Goal: Navigation & Orientation: Find specific page/section

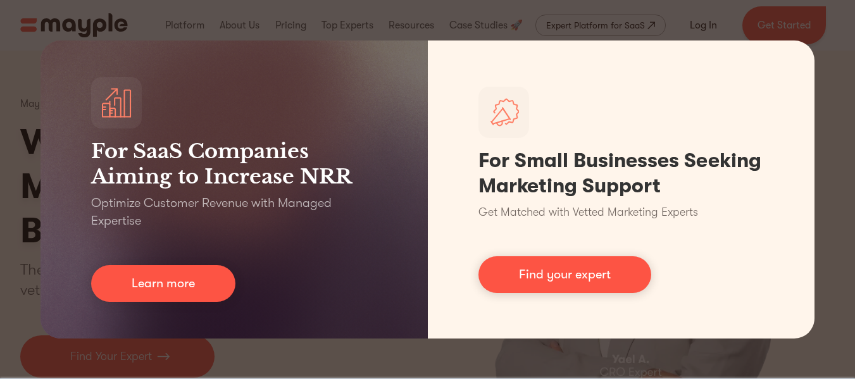
click at [0, 84] on div "For SaaS Companies Aiming to Increase NRR Optimize Customer Revenue with Manage…" at bounding box center [427, 189] width 855 height 379
click at [0, 146] on div "For SaaS Companies Aiming to Increase NRR Optimize Customer Revenue with Manage…" at bounding box center [427, 189] width 855 height 379
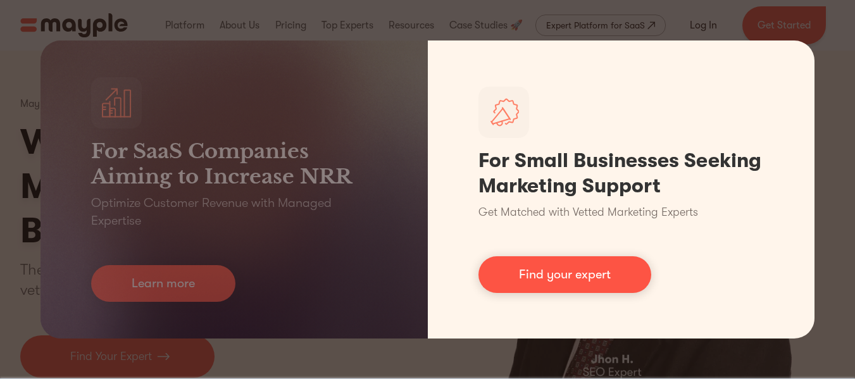
scroll to position [332, 0]
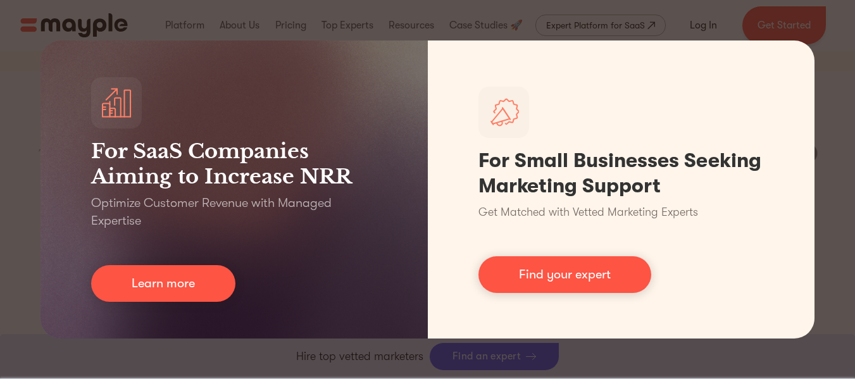
click at [850, 287] on div "For SaaS Companies Aiming to Increase NRR Optimize Customer Revenue with Manage…" at bounding box center [427, 189] width 855 height 379
click at [829, 287] on div "For SaaS Companies Aiming to Increase NRR Optimize Customer Revenue with Manage…" at bounding box center [427, 189] width 855 height 379
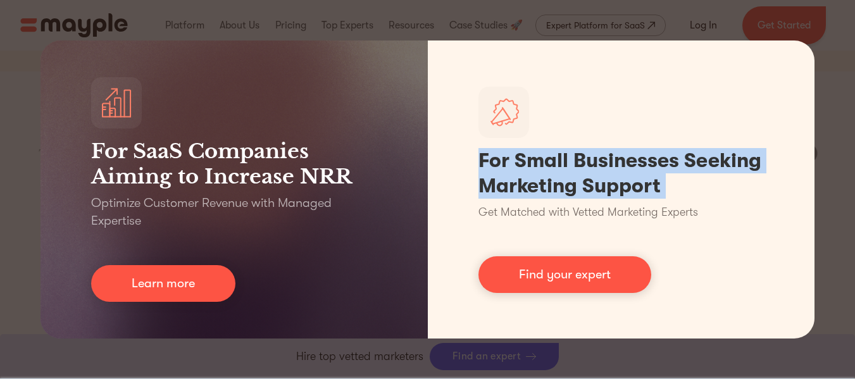
click at [830, 287] on div "For SaaS Companies Aiming to Increase NRR Optimize Customer Revenue with Manage…" at bounding box center [427, 189] width 855 height 379
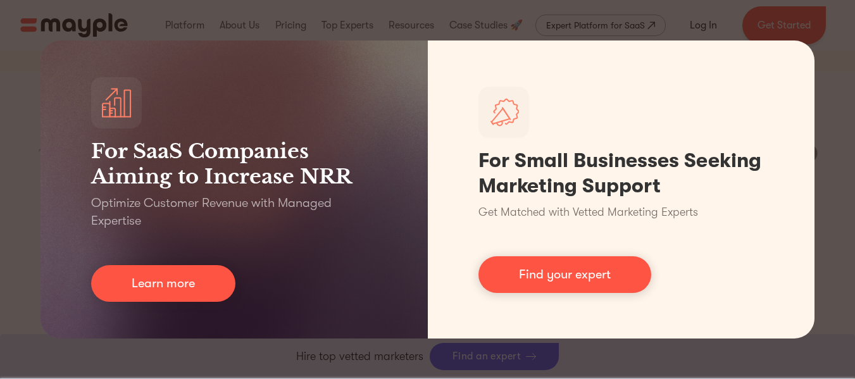
click at [0, 96] on div "For SaaS Companies Aiming to Increase NRR Optimize Customer Revenue with Manage…" at bounding box center [427, 189] width 855 height 379
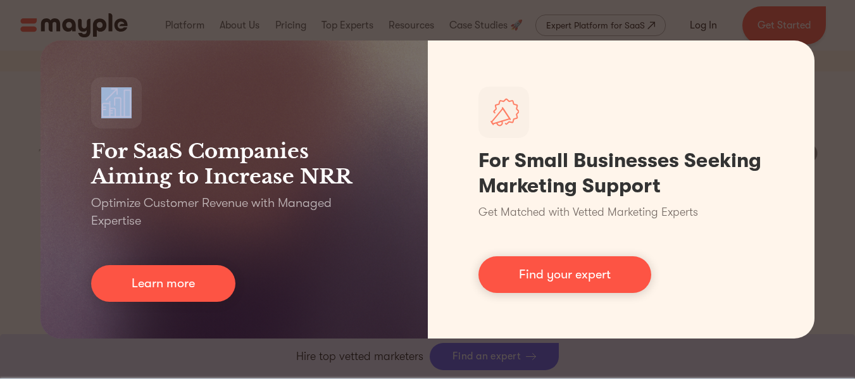
click at [0, 96] on div "For SaaS Companies Aiming to Increase NRR Optimize Customer Revenue with Manage…" at bounding box center [427, 189] width 855 height 379
click at [4, 150] on div "For SaaS Companies Aiming to Increase NRR Optimize Customer Revenue with Manage…" at bounding box center [427, 189] width 855 height 379
click at [4, 161] on div "For SaaS Companies Aiming to Increase NRR Optimize Customer Revenue with Manage…" at bounding box center [427, 189] width 855 height 379
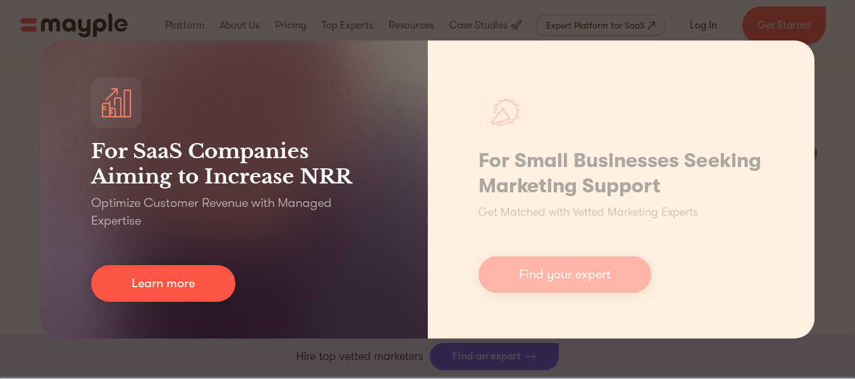
drag, startPoint x: 19, startPoint y: 199, endPoint x: 436, endPoint y: 268, distance: 422.8
click at [102, 224] on div "For SaaS Companies Aiming to Increase NRR Optimize Customer Revenue with Manage…" at bounding box center [427, 189] width 855 height 379
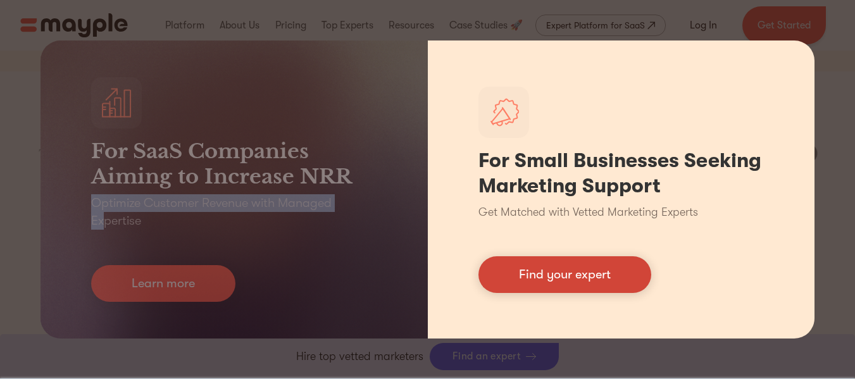
click at [600, 269] on link "Find your expert" at bounding box center [565, 274] width 173 height 37
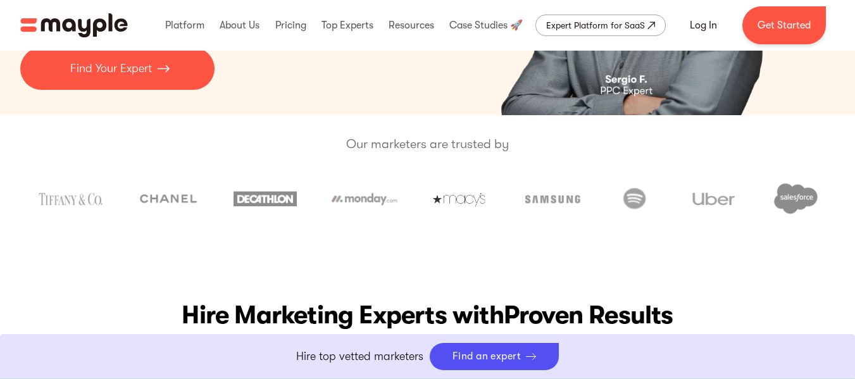
scroll to position [268, 0]
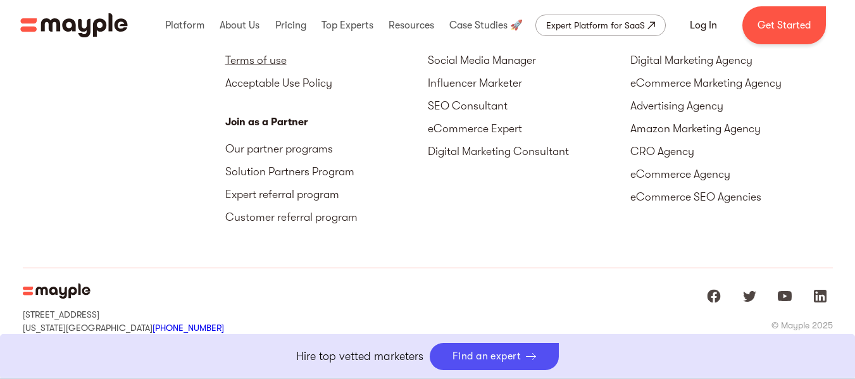
scroll to position [4149, 0]
